Goal: Information Seeking & Learning: Find specific page/section

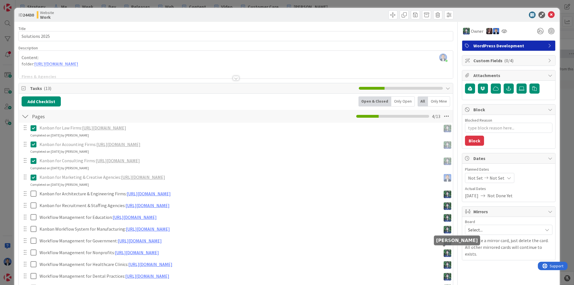
scroll to position [37, 0]
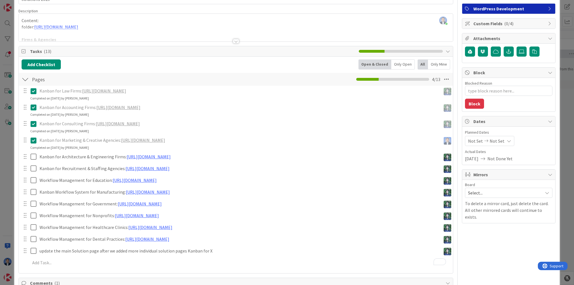
click at [10, 213] on div "ID 24430 Website Work Title 15 / 128 Solutions 2025 Description [PERSON_NAME] j…" at bounding box center [287, 142] width 574 height 285
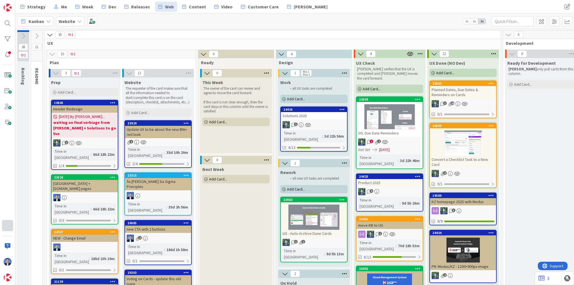
click at [3, 229] on div at bounding box center [7, 225] width 11 height 11
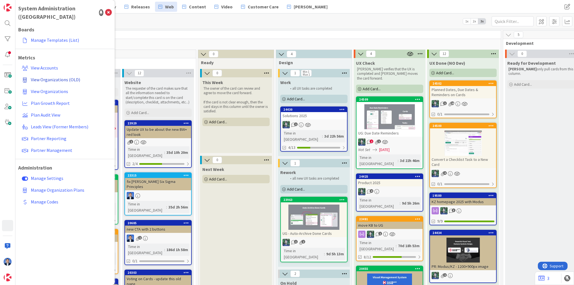
click at [63, 77] on span "View Organizations (OLD)" at bounding box center [55, 80] width 49 height 6
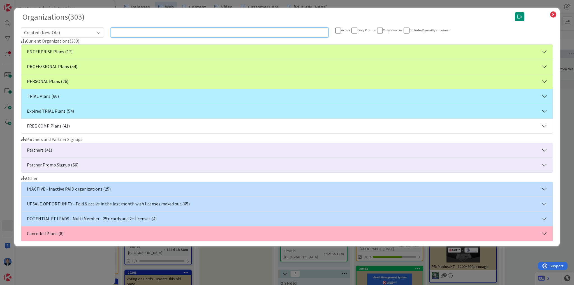
click at [159, 31] on input "text" at bounding box center [220, 32] width 218 height 10
paste input "[EMAIL_ADDRESS][DOMAIN_NAME]"
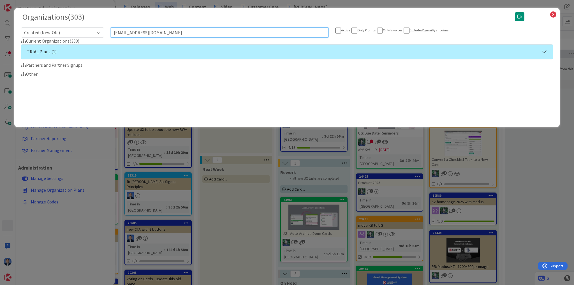
type input "[EMAIL_ADDRESS][DOMAIN_NAME]"
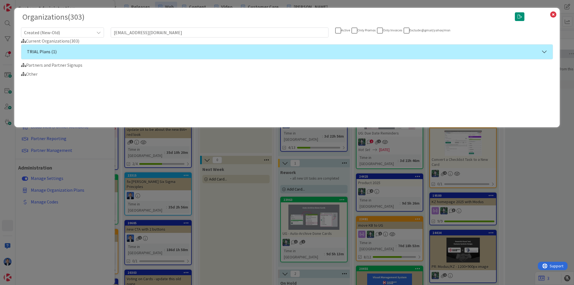
click at [128, 46] on button "TRIAL Plans (1)" at bounding box center [287, 52] width 532 height 15
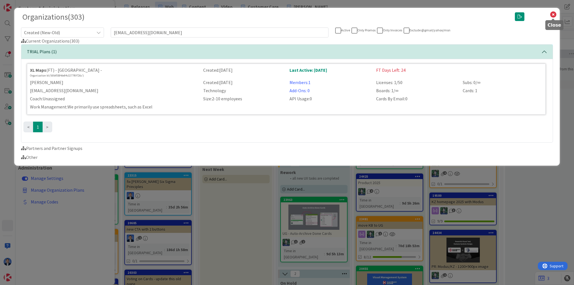
drag, startPoint x: 551, startPoint y: 15, endPoint x: 547, endPoint y: 16, distance: 4.0
click at [551, 15] on icon at bounding box center [553, 15] width 7 height 8
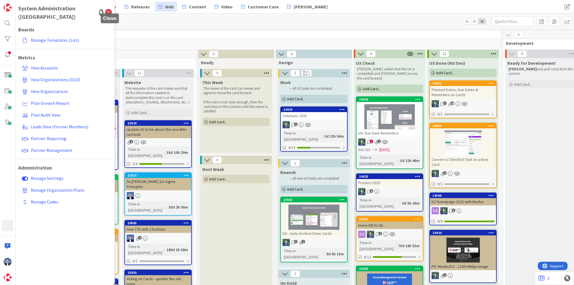
click at [109, 9] on icon at bounding box center [108, 12] width 7 height 7
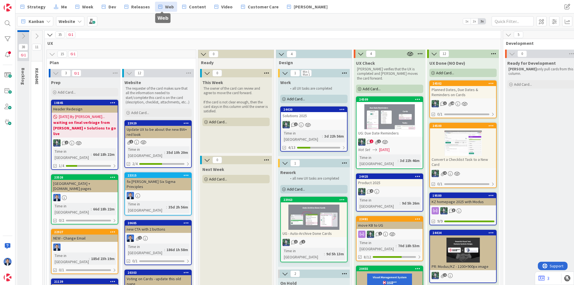
click at [160, 4] on link "Web" at bounding box center [166, 7] width 22 height 10
click at [315, 115] on div "Solutions 2025" at bounding box center [314, 115] width 66 height 7
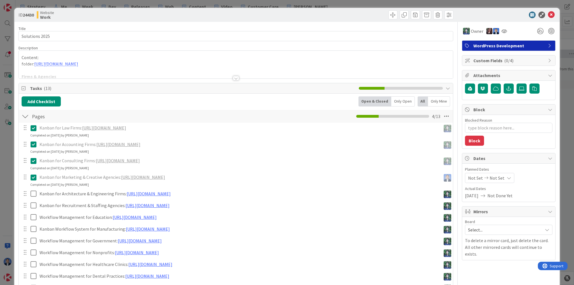
type textarea "x"
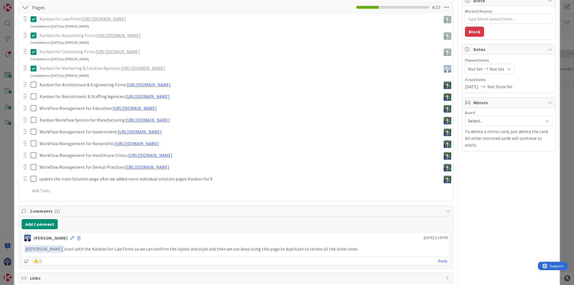
scroll to position [67, 0]
